Goal: Task Accomplishment & Management: Use online tool/utility

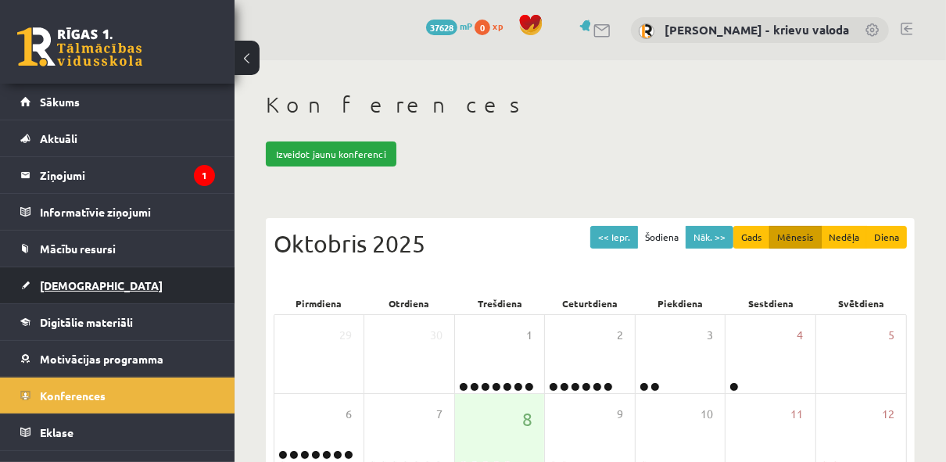
click at [66, 285] on span "[DEMOGRAPHIC_DATA]" at bounding box center [101, 285] width 123 height 14
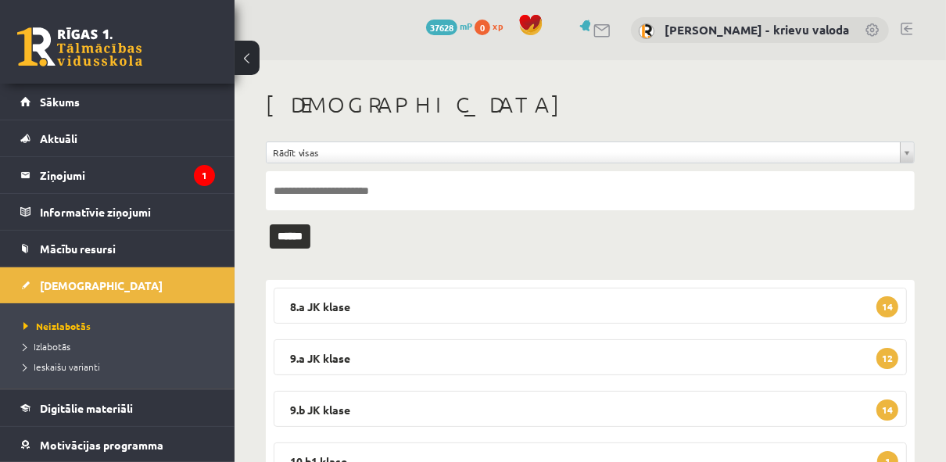
click at [909, 30] on link at bounding box center [907, 29] width 12 height 13
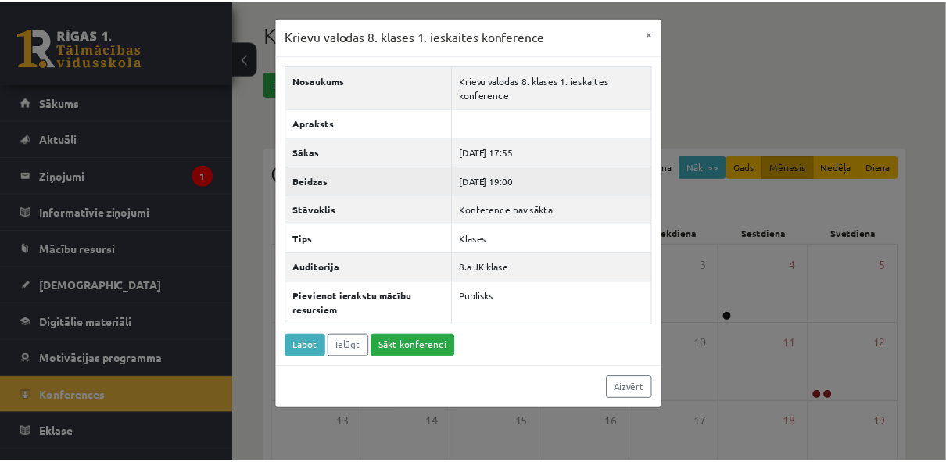
scroll to position [22, 0]
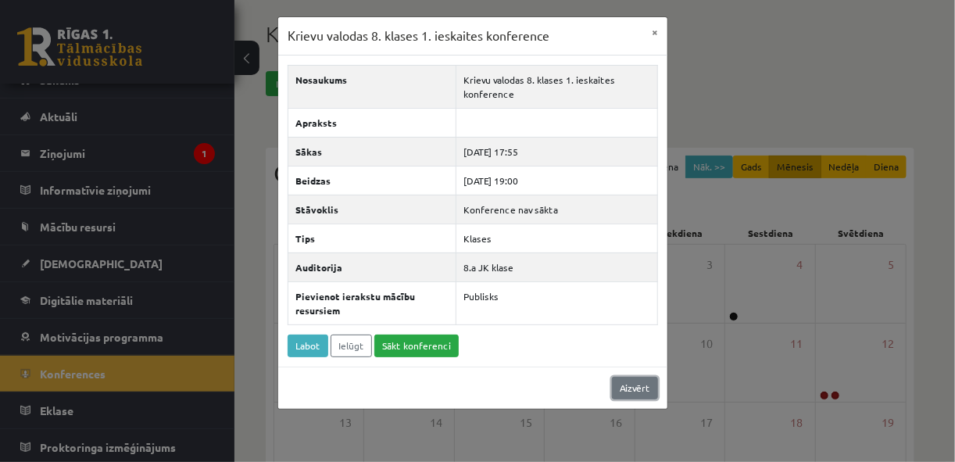
click at [632, 385] on link "Aizvērt" at bounding box center [635, 388] width 46 height 23
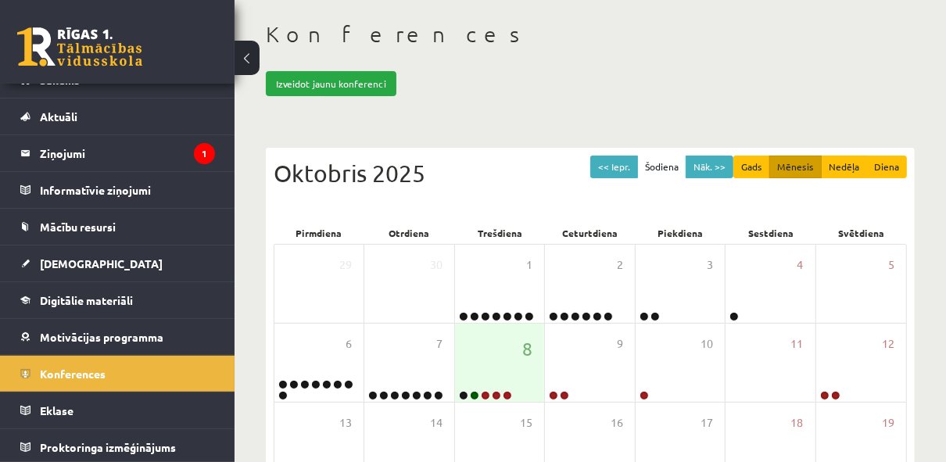
scroll to position [0, 0]
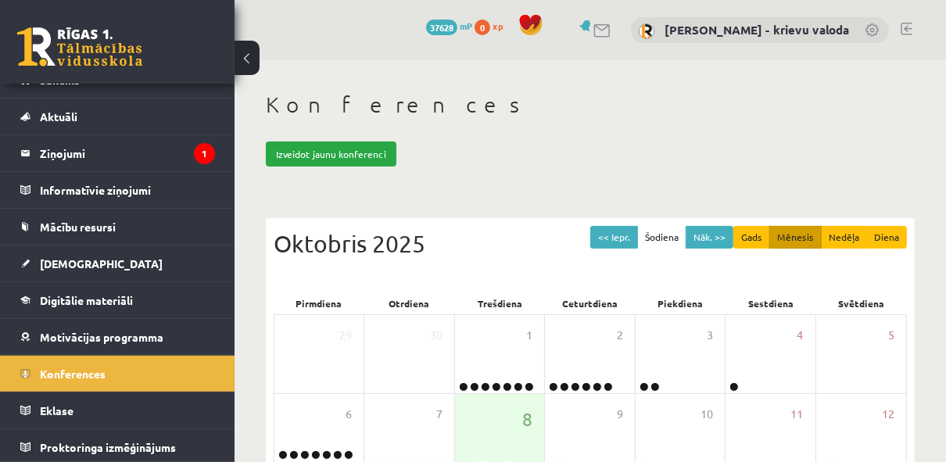
click at [907, 28] on link at bounding box center [907, 29] width 12 height 13
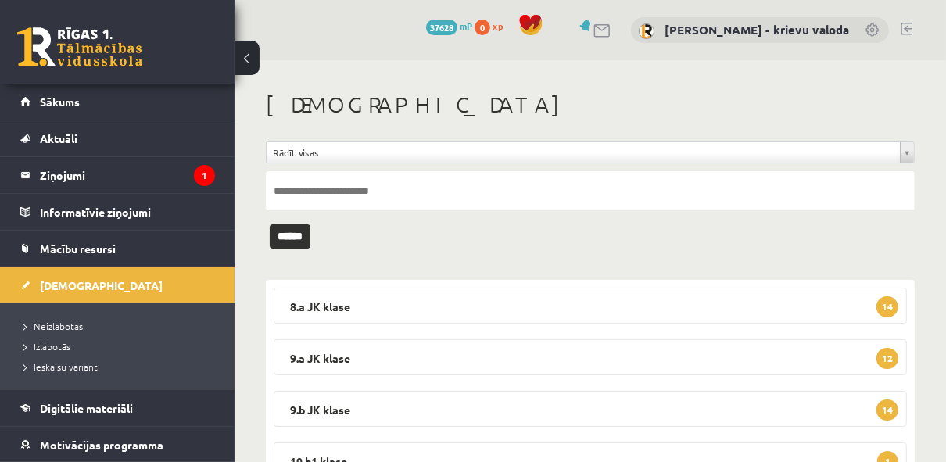
scroll to position [63, 0]
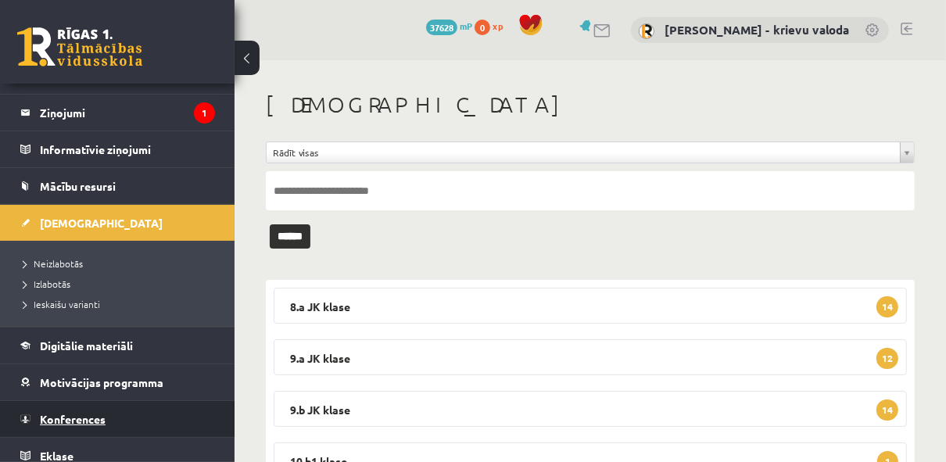
click at [84, 421] on span "Konferences" at bounding box center [73, 419] width 66 height 14
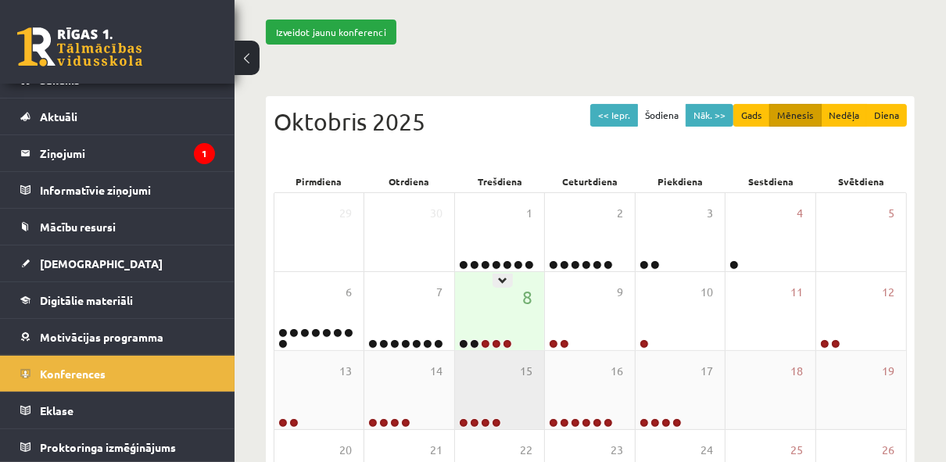
scroll to position [125, 0]
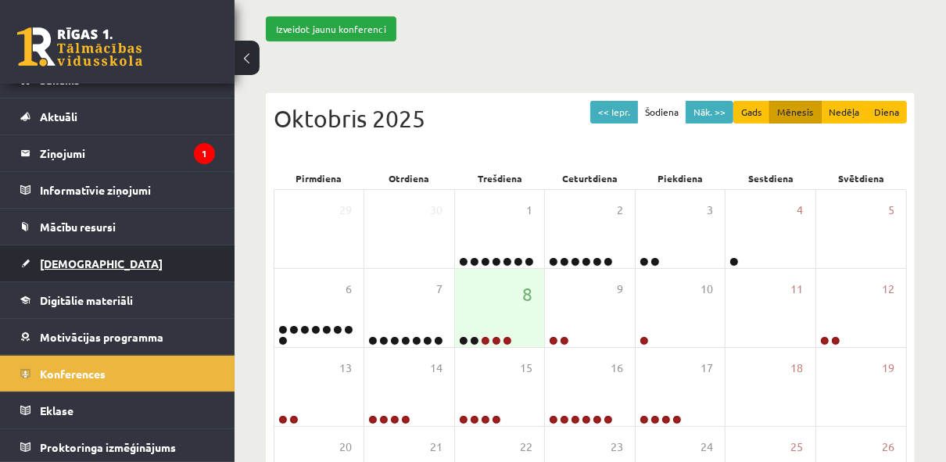
click at [60, 262] on span "[DEMOGRAPHIC_DATA]" at bounding box center [101, 263] width 123 height 14
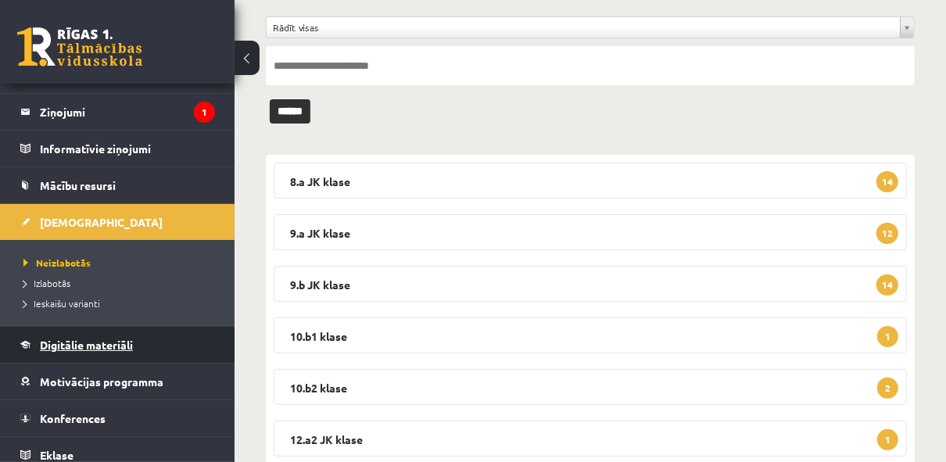
scroll to position [84, 0]
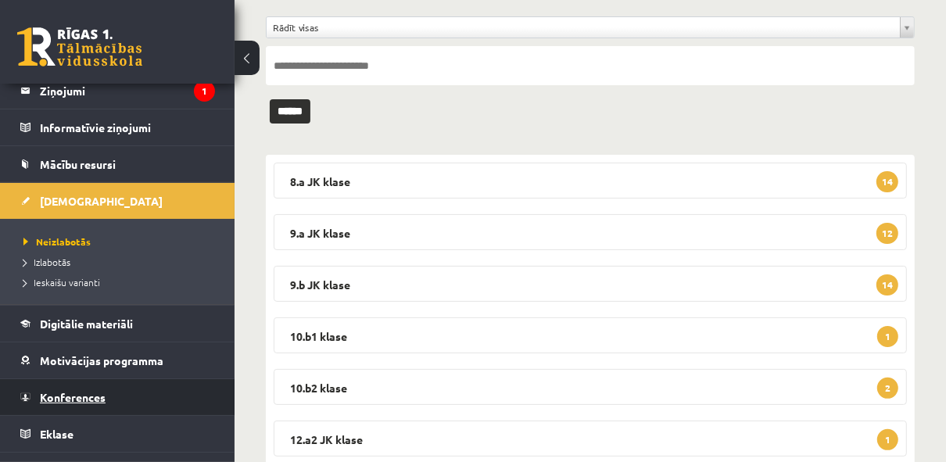
click at [84, 395] on span "Konferences" at bounding box center [73, 397] width 66 height 14
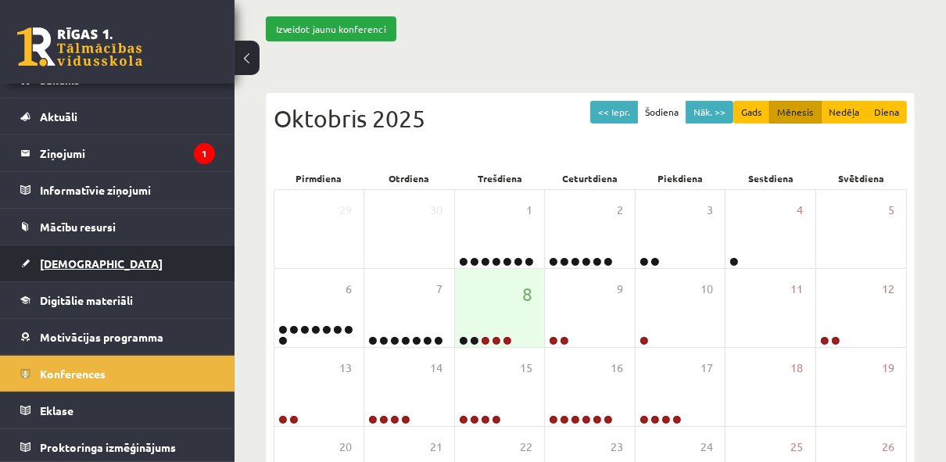
click at [73, 263] on span "[DEMOGRAPHIC_DATA]" at bounding box center [101, 263] width 123 height 14
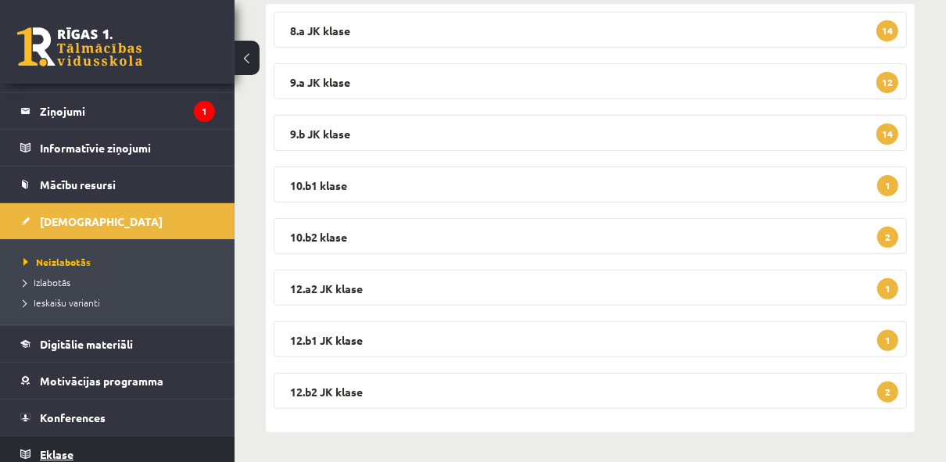
scroll to position [108, 0]
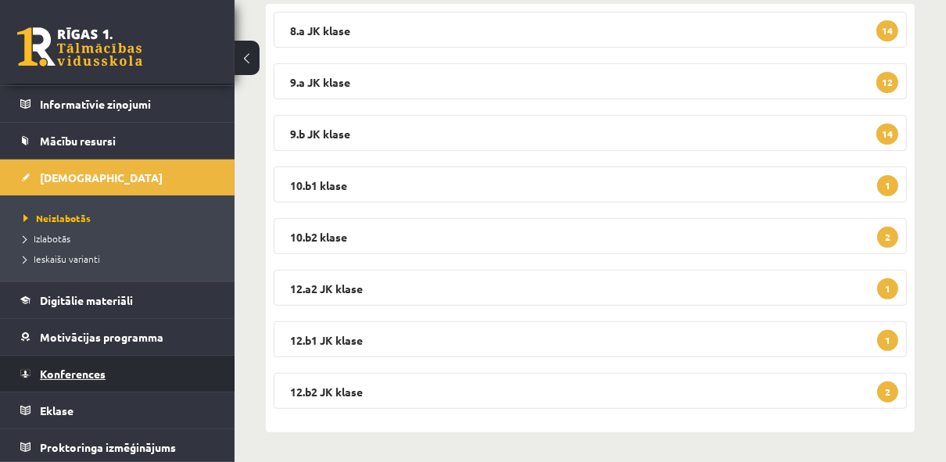
click at [81, 375] on span "Konferences" at bounding box center [73, 374] width 66 height 14
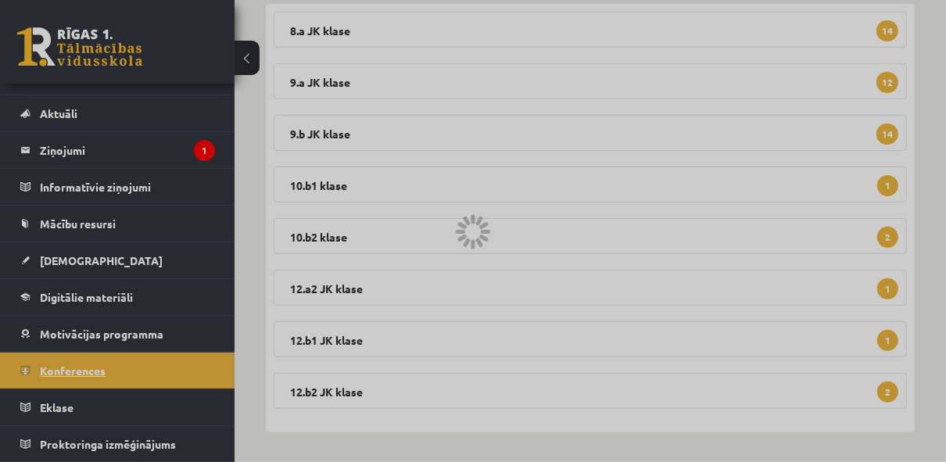
scroll to position [22, 0]
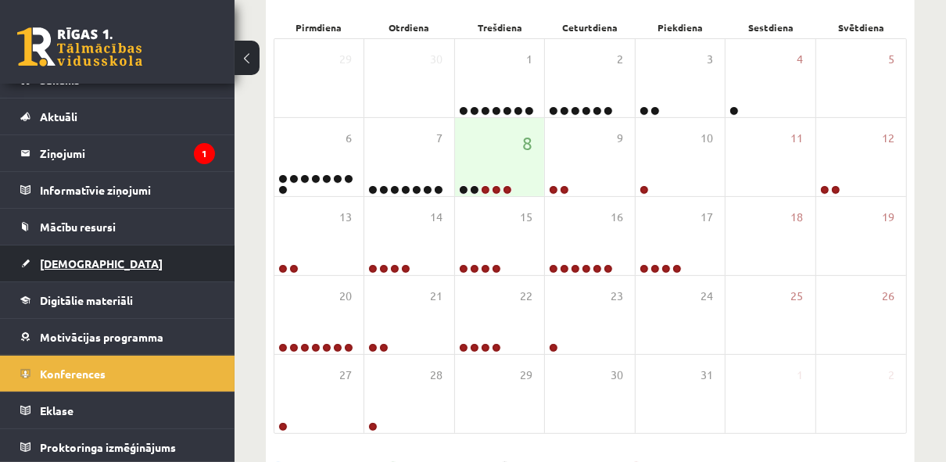
click at [66, 264] on span "[DEMOGRAPHIC_DATA]" at bounding box center [101, 263] width 123 height 14
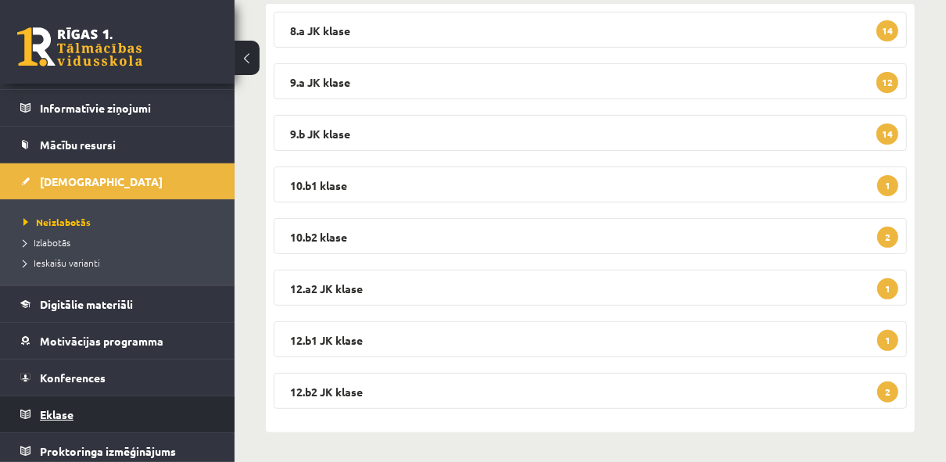
scroll to position [108, 0]
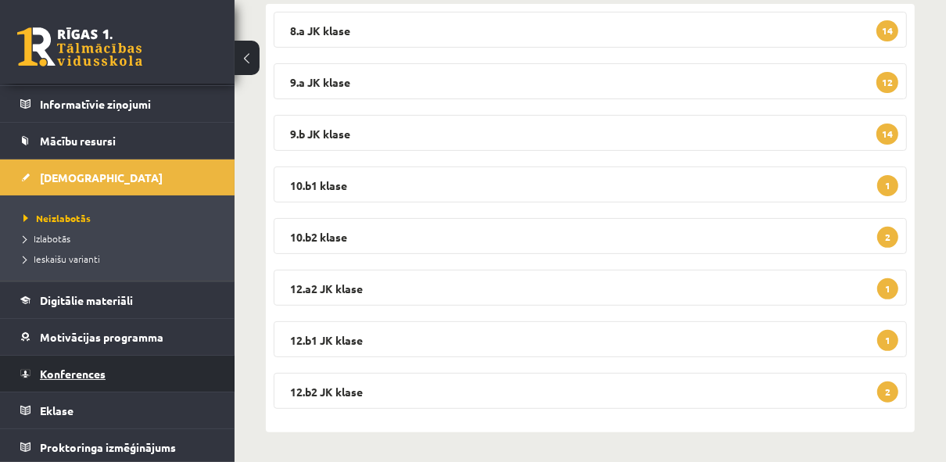
click at [84, 373] on span "Konferences" at bounding box center [73, 374] width 66 height 14
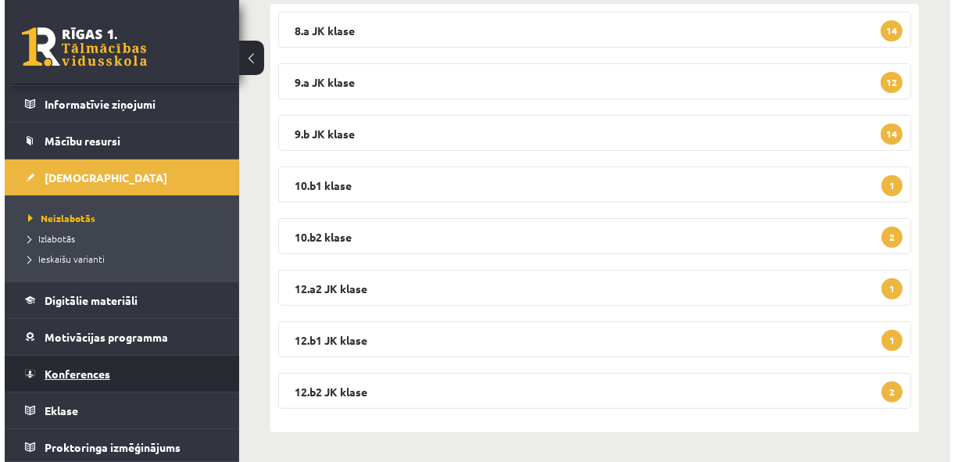
scroll to position [22, 0]
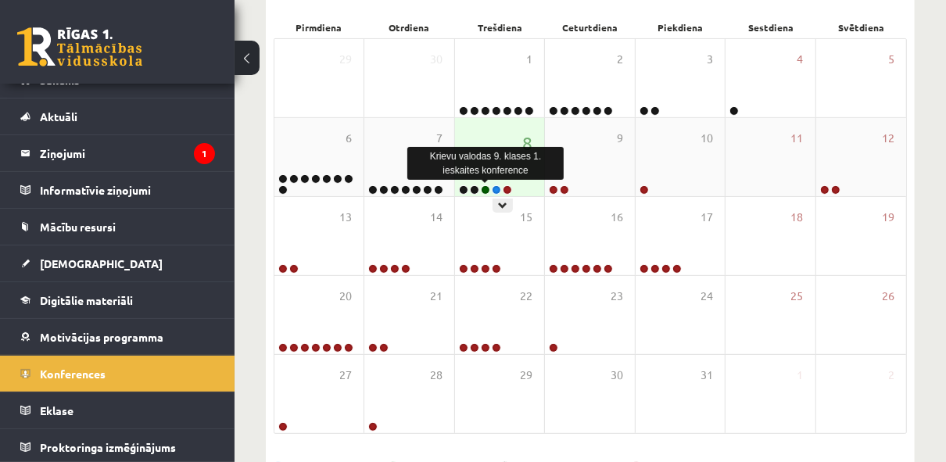
click at [484, 189] on link at bounding box center [485, 189] width 9 height 9
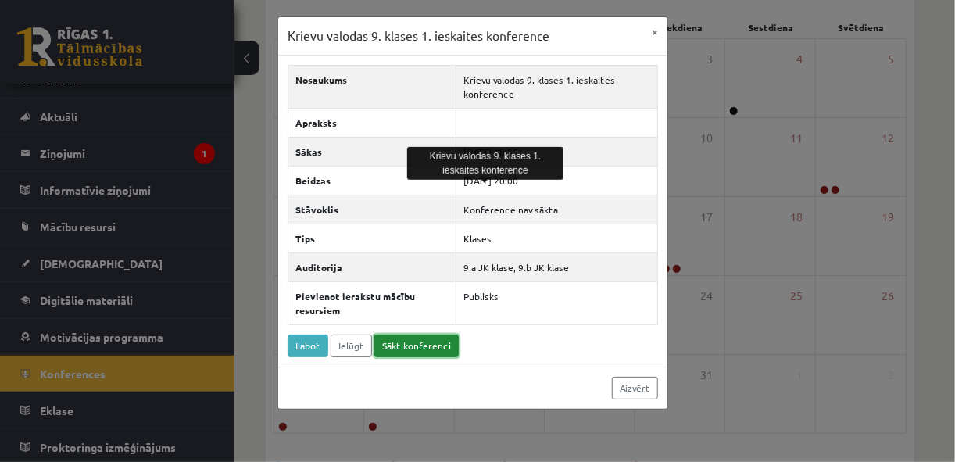
click at [410, 342] on link "Sākt konferenci" at bounding box center [417, 346] width 84 height 23
